Goal: Task Accomplishment & Management: Manage account settings

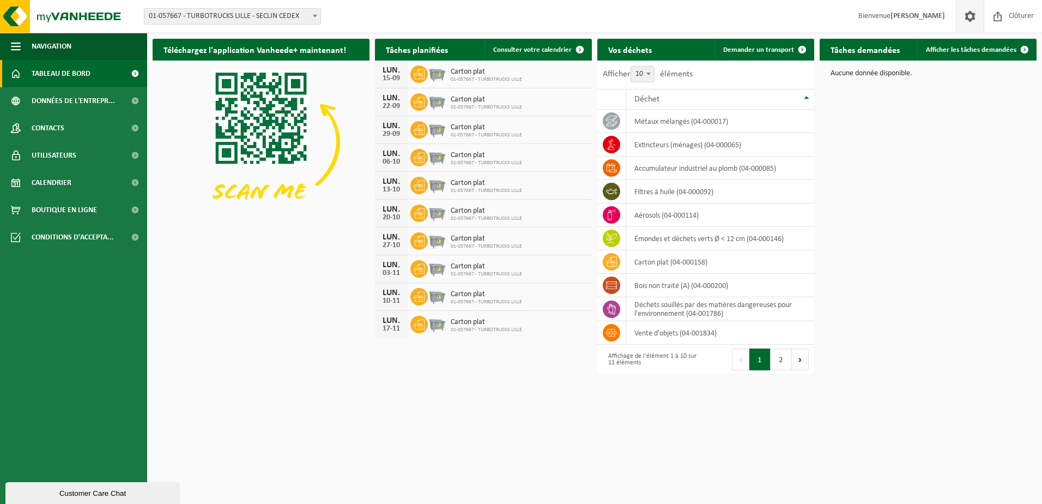
click at [972, 13] on span at bounding box center [970, 16] width 16 height 32
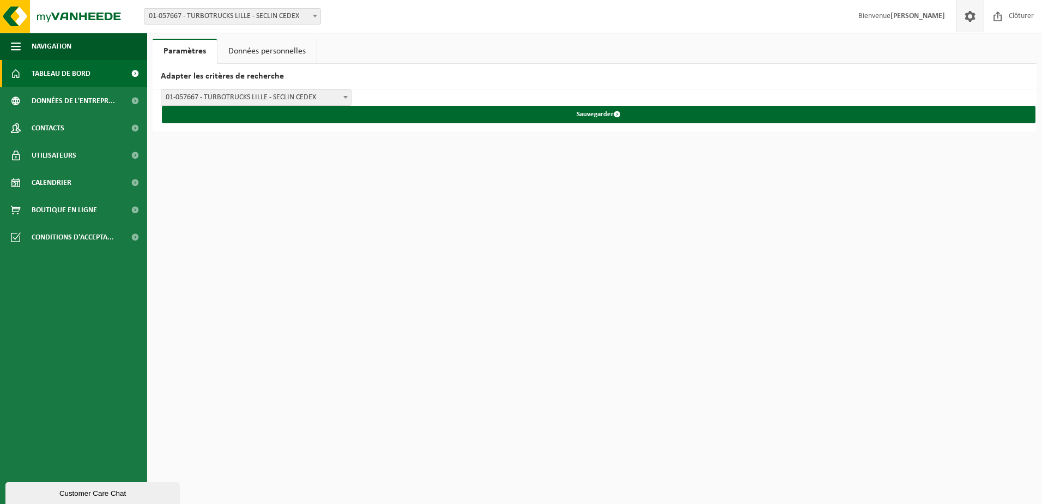
click at [62, 71] on span "Tableau de bord" at bounding box center [61, 73] width 59 height 27
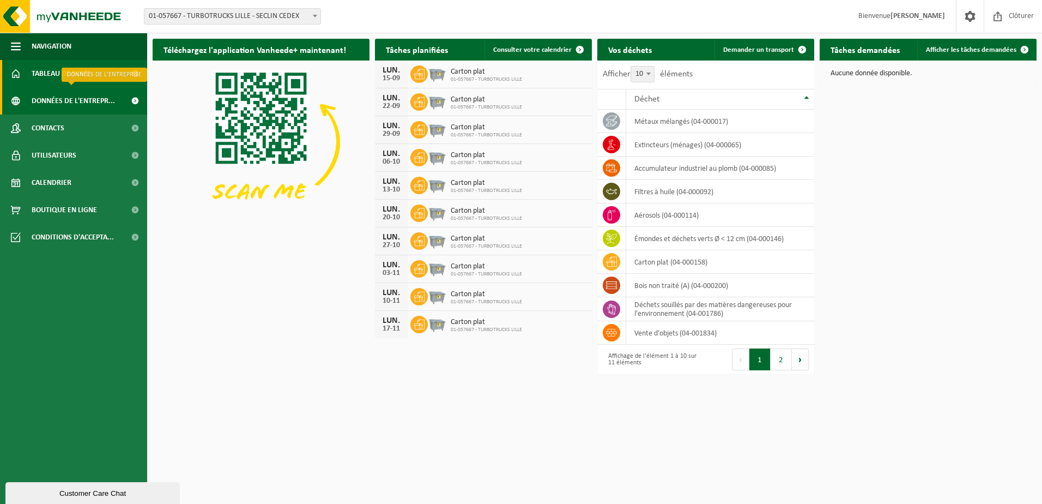
click at [78, 96] on span "Données de l'entrepr..." at bounding box center [73, 100] width 83 height 27
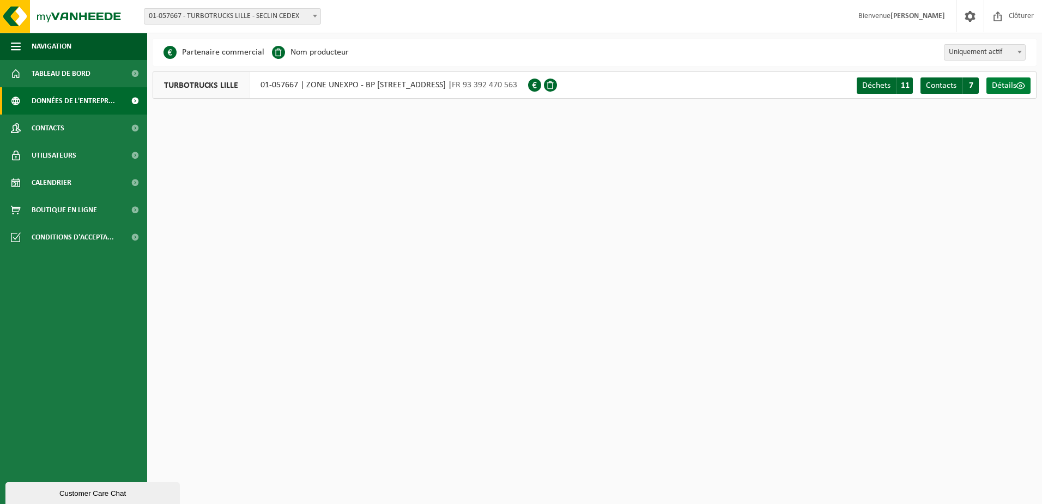
click at [1000, 86] on span "Détails" at bounding box center [1004, 85] width 25 height 9
